Goal: Submit feedback/report problem

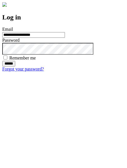
type input "**********"
click at [15, 66] on input "******" at bounding box center [8, 64] width 13 height 6
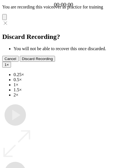
type input "**********"
